Goal: Task Accomplishment & Management: Manage account settings

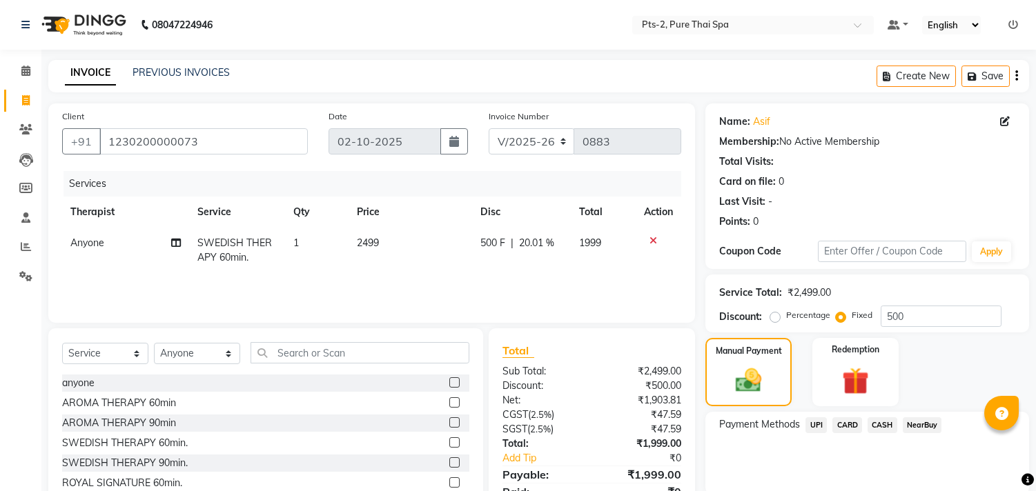
select select "5391"
select select "service"
select select "35985"
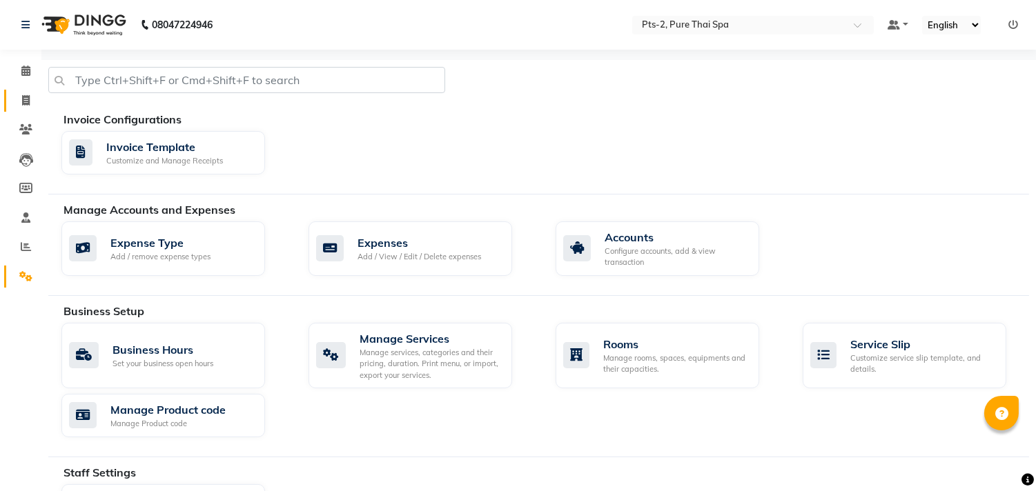
click at [21, 90] on link "Invoice" at bounding box center [20, 101] width 33 height 23
select select "5391"
select select "service"
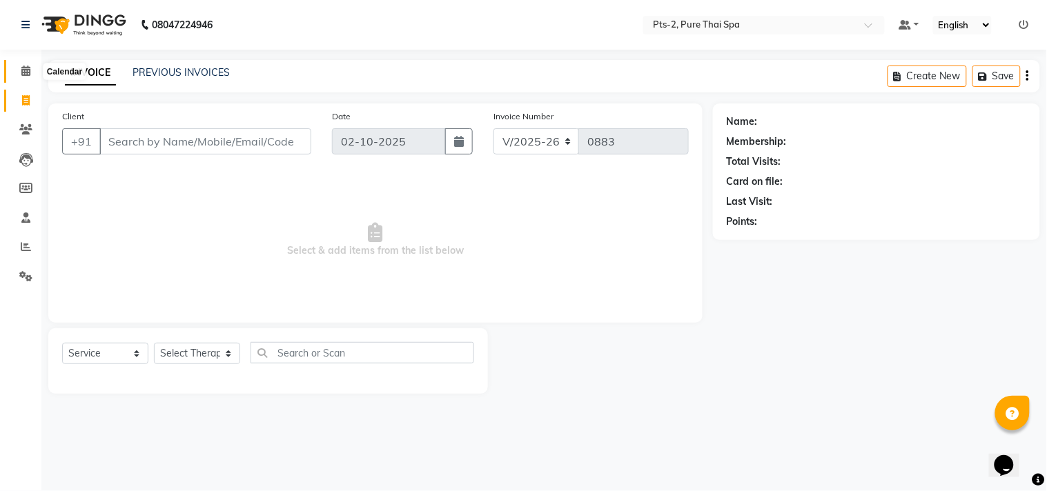
click at [33, 74] on span at bounding box center [26, 71] width 24 height 16
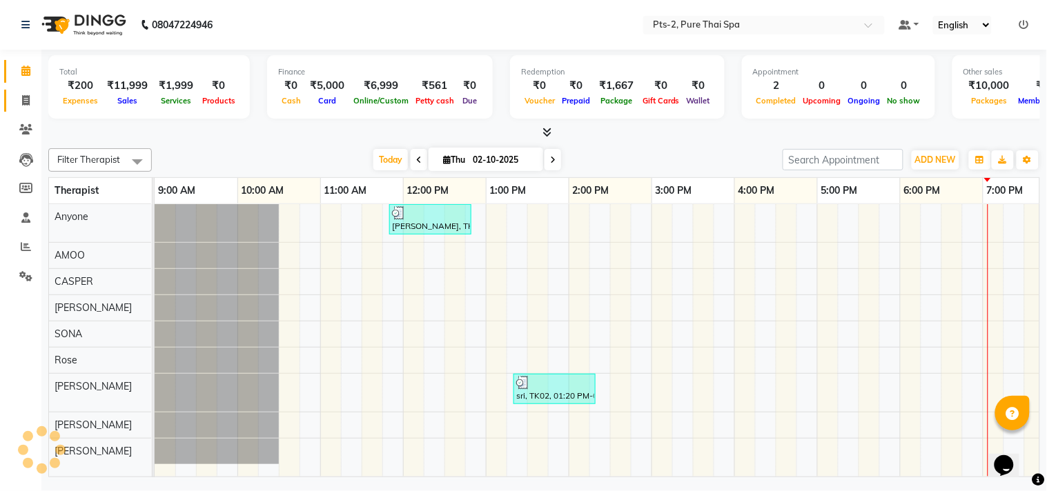
click at [30, 91] on link "Invoice" at bounding box center [20, 101] width 33 height 23
select select "5391"
select select "service"
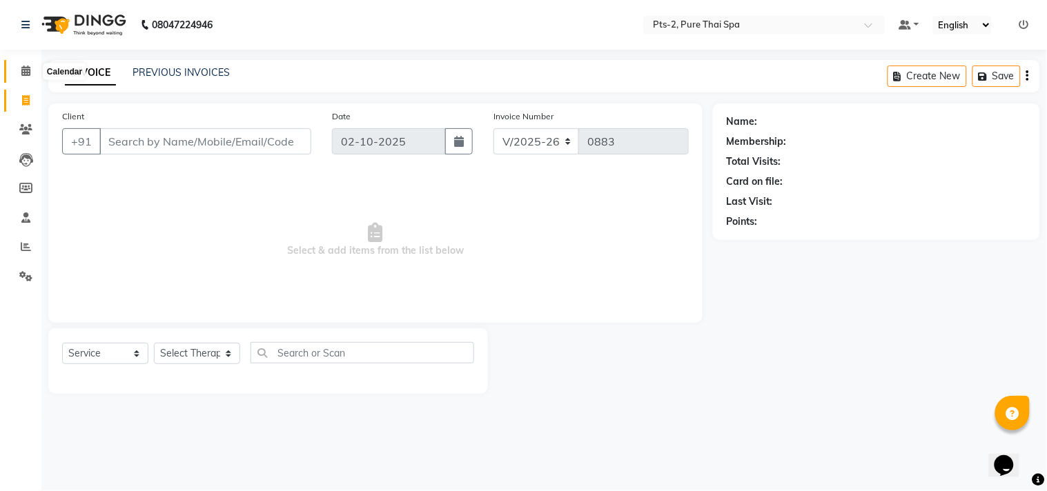
click at [32, 74] on span at bounding box center [26, 71] width 24 height 16
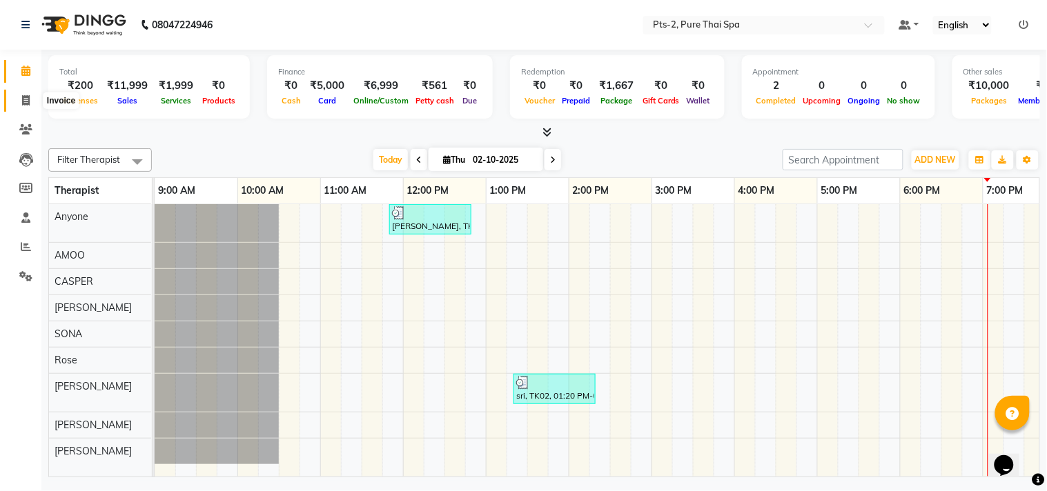
click at [17, 95] on span at bounding box center [26, 101] width 24 height 16
select select "5391"
select select "service"
click at [16, 273] on span at bounding box center [26, 277] width 24 height 16
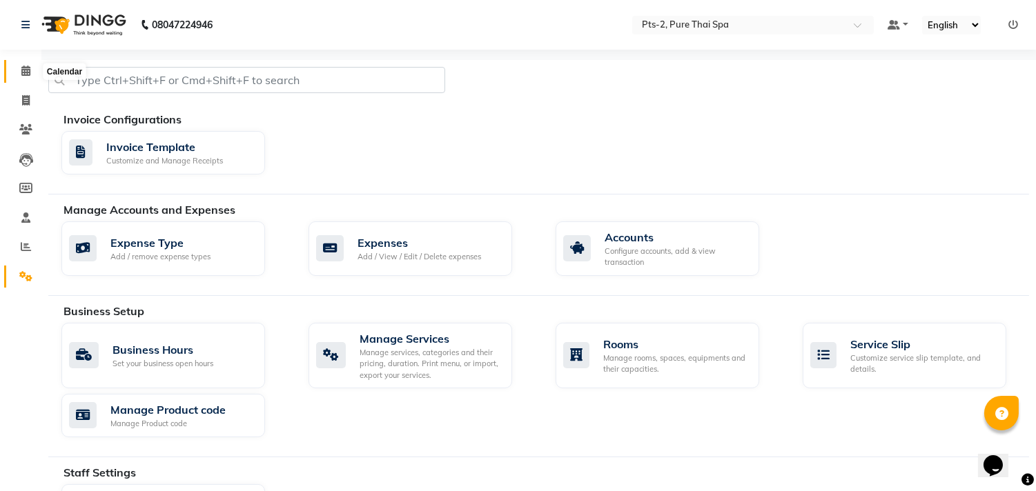
click at [17, 67] on span at bounding box center [26, 71] width 24 height 16
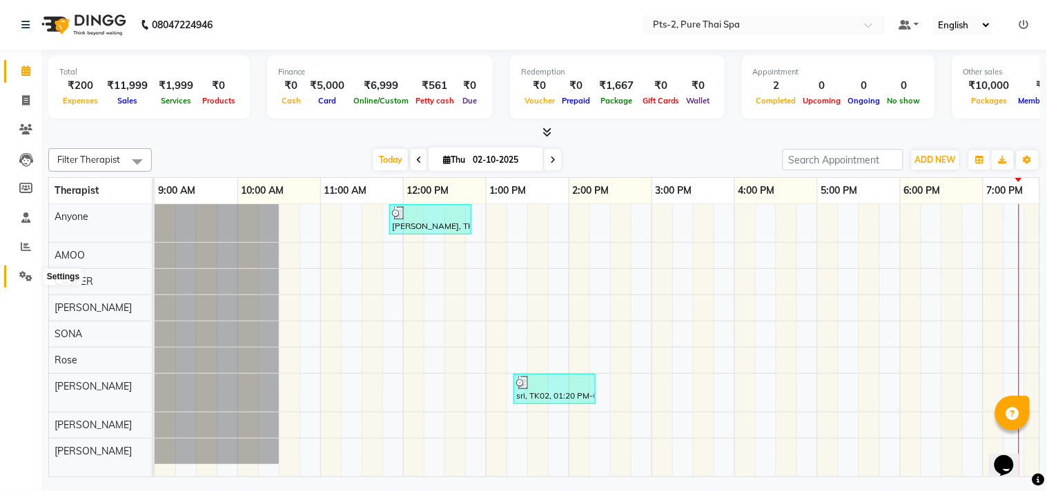
click at [33, 275] on span at bounding box center [26, 277] width 24 height 16
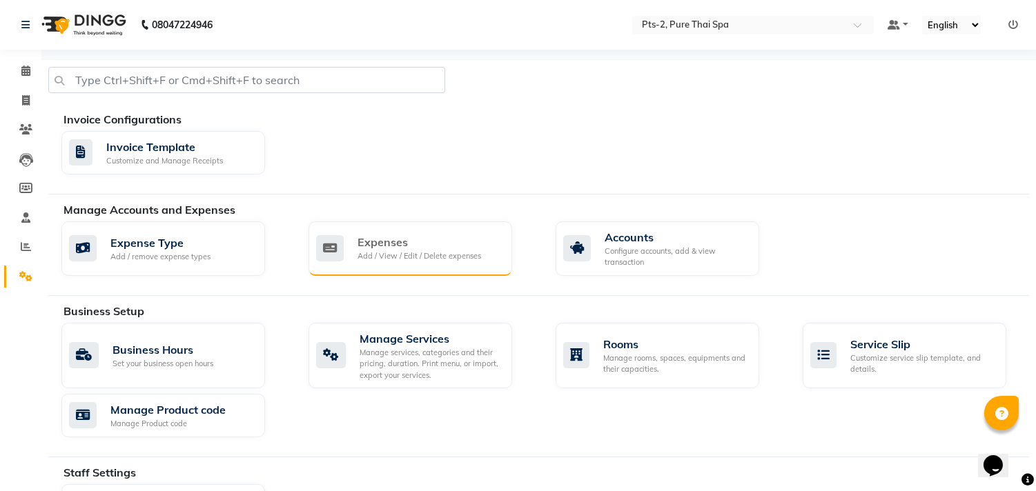
click at [415, 249] on div "Expenses" at bounding box center [419, 242] width 124 height 17
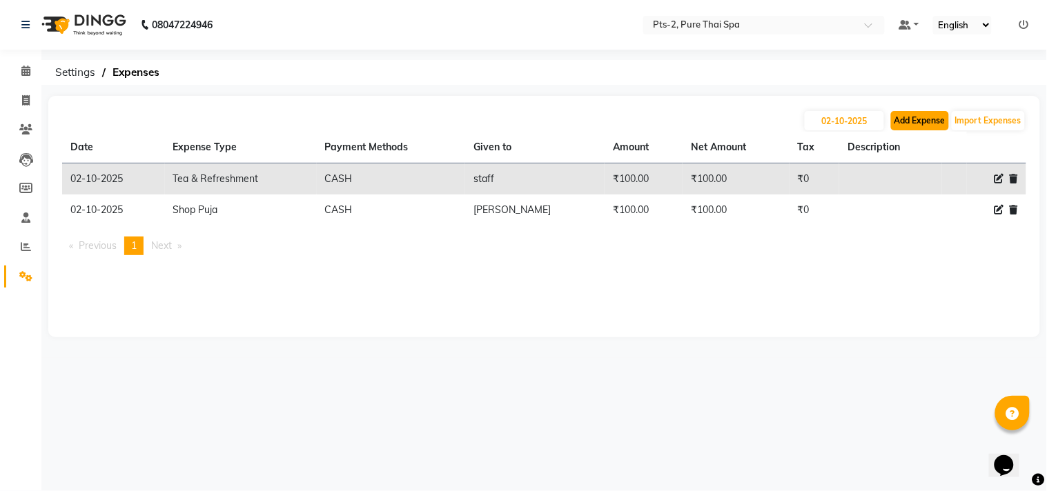
click at [922, 123] on button "Add Expense" at bounding box center [920, 120] width 58 height 19
select select "1"
select select "4317"
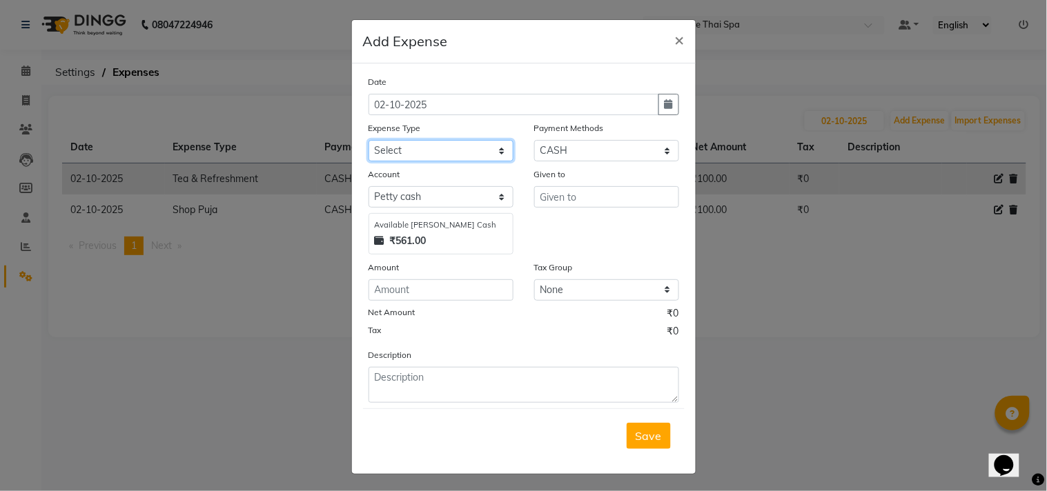
click at [446, 153] on select "Select Bank charges Cleaning and products Donation Electric and water charge In…" at bounding box center [440, 150] width 145 height 21
select select "10821"
click at [368, 140] on select "Select Bank charges Cleaning and products Donation Electric and water charge In…" at bounding box center [440, 150] width 145 height 21
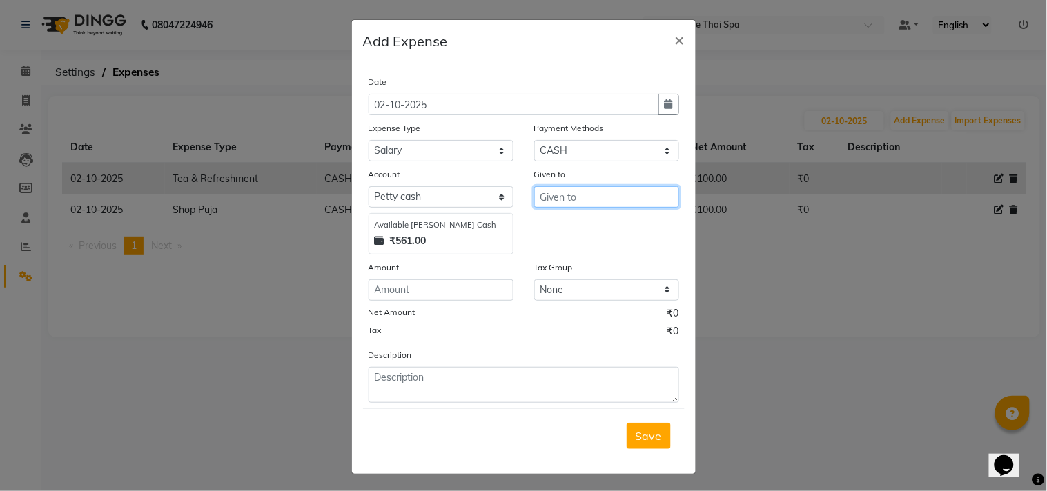
click at [596, 207] on input "text" at bounding box center [606, 196] width 145 height 21
type input "S"
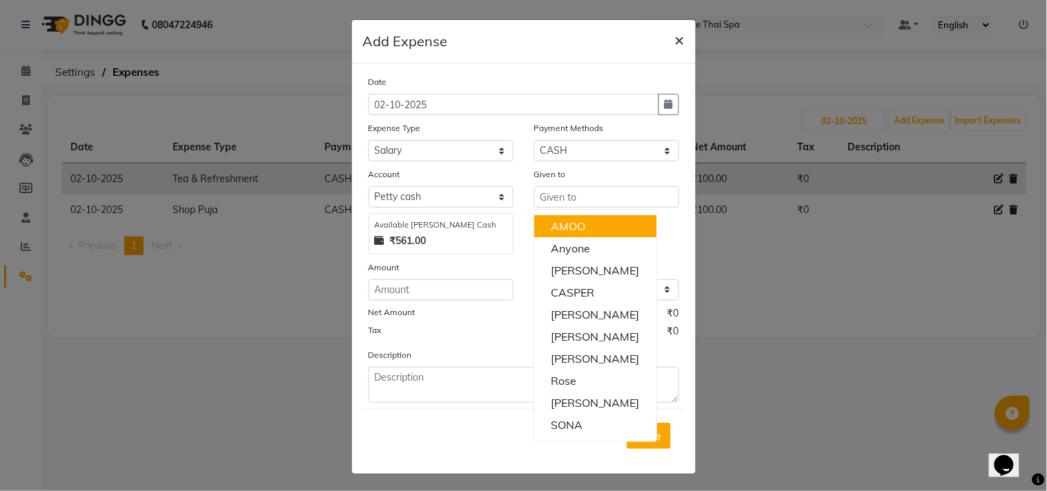
click at [675, 37] on span "×" at bounding box center [680, 39] width 10 height 21
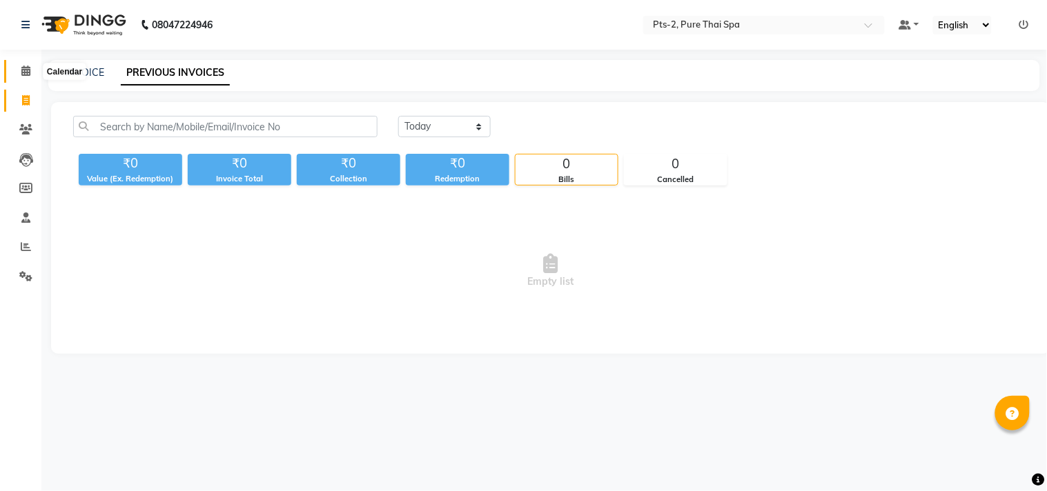
click at [17, 72] on span at bounding box center [26, 71] width 24 height 16
